Goal: Use online tool/utility: Utilize a website feature to perform a specific function

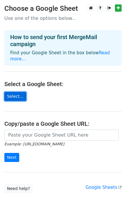
click at [22, 92] on link "Select..." at bounding box center [15, 96] width 22 height 9
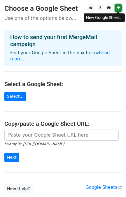
click at [117, 5] on link at bounding box center [118, 7] width 7 height 7
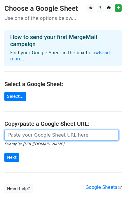
click at [32, 129] on input "url" at bounding box center [61, 134] width 114 height 11
paste input "https://docs.google.com/spreadsheets/d/1bKUXwY3P8lk0hQrtHnhufe5zKFBLtKMn5Etibgh…"
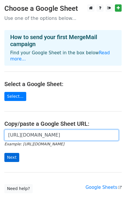
type input "https://docs.google.com/spreadsheets/d/1bKUXwY3P8lk0hQrtHnhufe5zKFBLtKMn5Etibgh…"
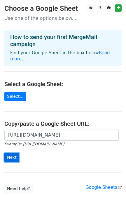
scroll to position [0, 0]
click at [13, 153] on input "Next" at bounding box center [11, 157] width 15 height 9
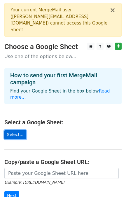
click at [19, 130] on link "Select..." at bounding box center [15, 134] width 22 height 9
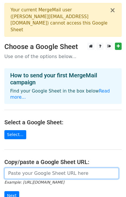
click at [17, 167] on input "url" at bounding box center [61, 172] width 114 height 11
type input "https://docs.google.com/spreadsheets/d/1bKUXwY3P8lk0hQrtHnhufe5zKFBLtKMn5Etibgh…"
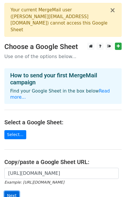
click at [12, 191] on input "Next" at bounding box center [11, 195] width 15 height 9
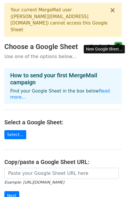
click at [116, 43] on link at bounding box center [118, 46] width 7 height 7
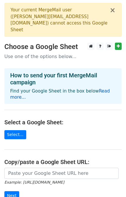
click at [98, 88] on link "Read more..." at bounding box center [60, 93] width 100 height 11
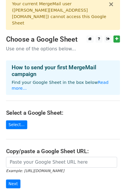
scroll to position [6, 0]
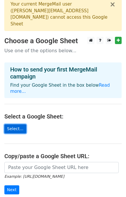
click at [9, 124] on link "Select..." at bounding box center [15, 128] width 22 height 9
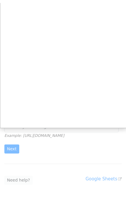
scroll to position [0, 0]
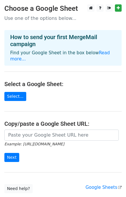
scroll to position [36, 0]
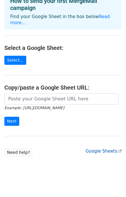
click at [104, 148] on link "Google Sheets" at bounding box center [103, 150] width 36 height 5
